Goal: Task Accomplishment & Management: Manage account settings

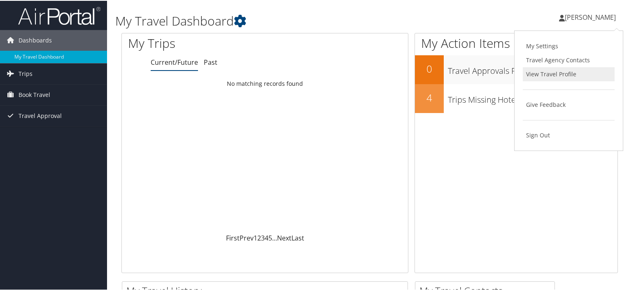
click at [551, 75] on link "View Travel Profile" at bounding box center [569, 73] width 92 height 14
click at [570, 18] on span "[PERSON_NAME]" at bounding box center [590, 16] width 51 height 9
click at [567, 44] on link "My Settings" at bounding box center [569, 45] width 92 height 14
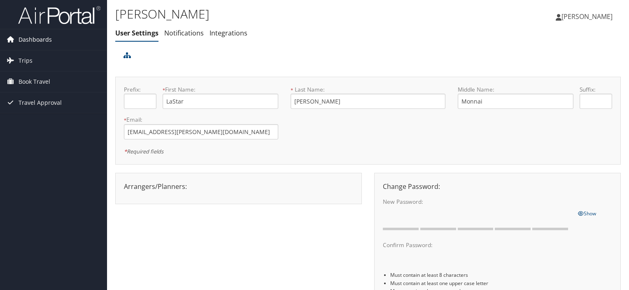
scroll to position [7, 0]
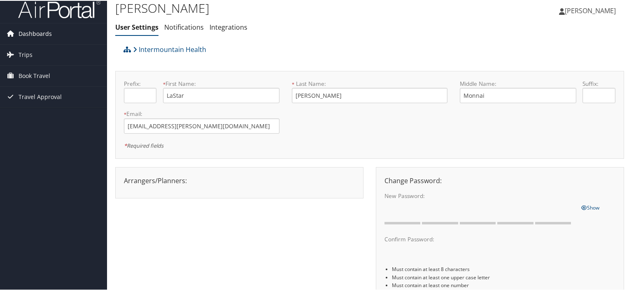
click at [21, 31] on span "Dashboards" at bounding box center [35, 33] width 33 height 21
click at [31, 56] on span "Trips" at bounding box center [26, 66] width 14 height 21
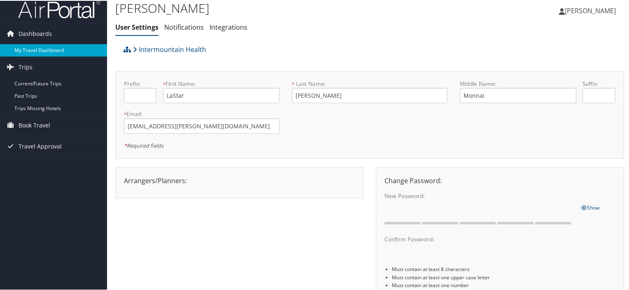
click at [36, 49] on link "My Travel Dashboard" at bounding box center [53, 49] width 107 height 12
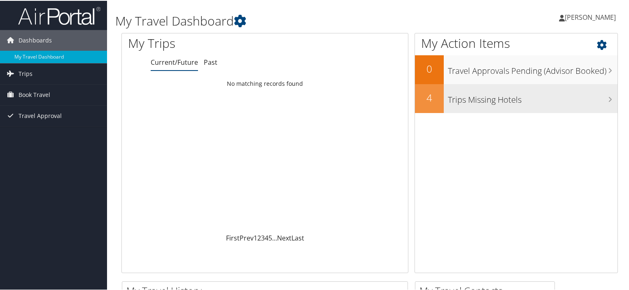
click at [461, 109] on div "Trips Missing Hotels" at bounding box center [531, 97] width 174 height 29
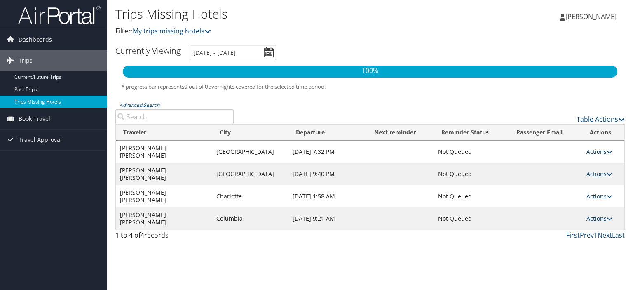
click at [603, 151] on link "Actions" at bounding box center [599, 151] width 26 height 8
click at [604, 152] on ul "Send Reminder View Itinerary Attach Hotel" at bounding box center [581, 173] width 60 height 43
click at [78, 41] on link "Dashboards" at bounding box center [53, 39] width 107 height 21
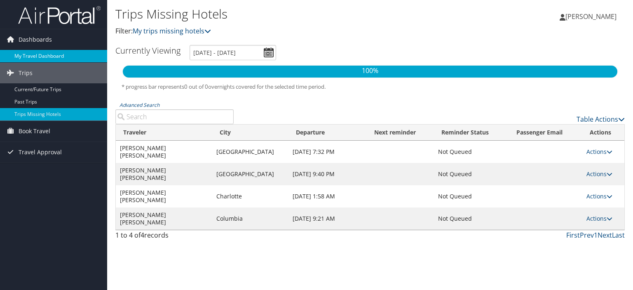
click at [73, 54] on link "My Travel Dashboard" at bounding box center [53, 56] width 107 height 12
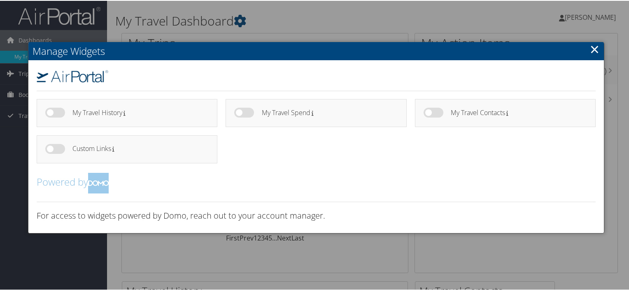
click at [244, 23] on div at bounding box center [316, 145] width 633 height 290
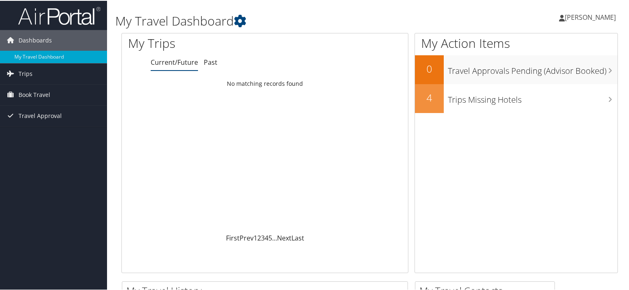
click at [565, 19] on icon at bounding box center [562, 17] width 6 height 7
click at [551, 69] on link "View Travel Profile" at bounding box center [569, 73] width 92 height 14
